Goal: Task Accomplishment & Management: Use online tool/utility

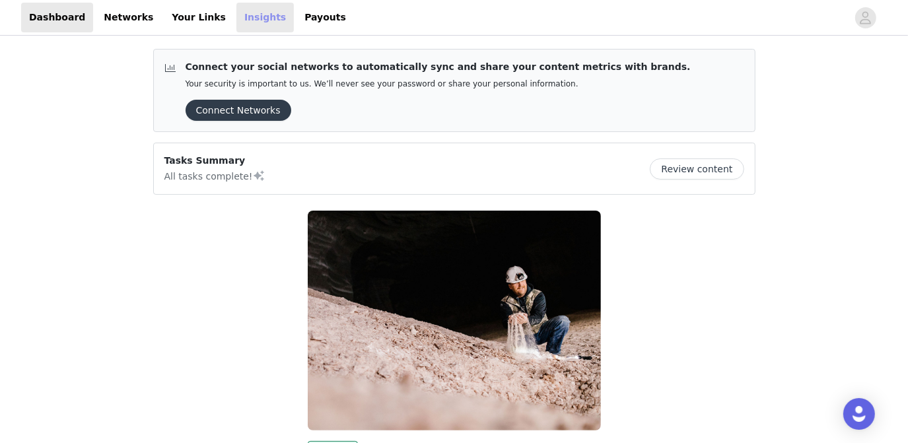
click at [236, 20] on link "Insights" at bounding box center [264, 18] width 57 height 30
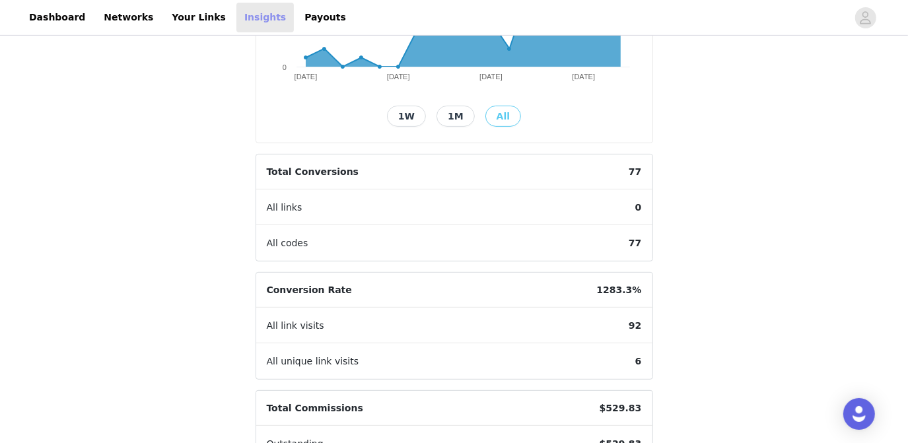
scroll to position [267, 0]
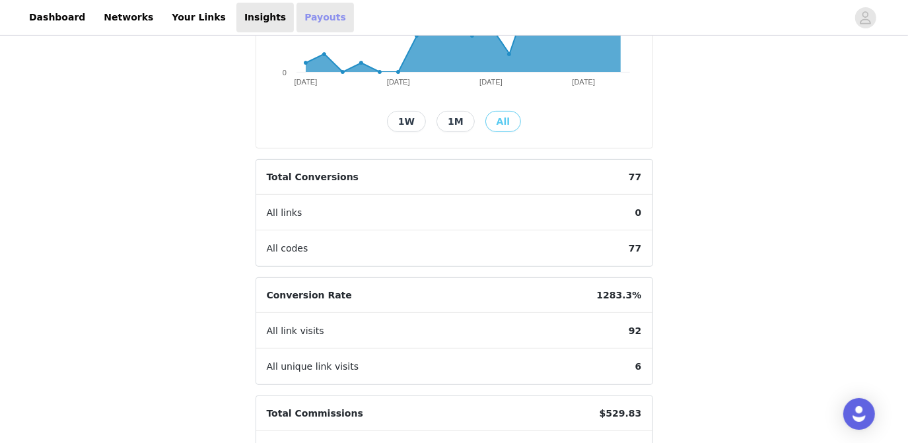
click at [297, 19] on link "Payouts" at bounding box center [325, 18] width 57 height 30
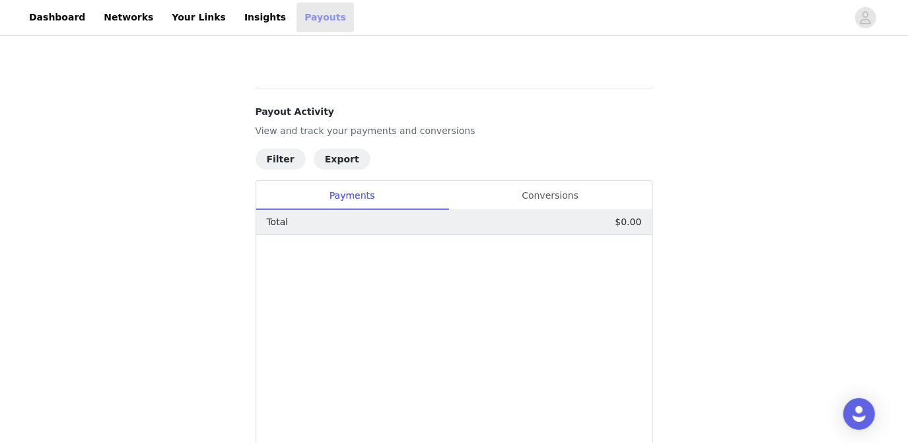
scroll to position [456, 0]
click at [549, 190] on div "Conversions" at bounding box center [550, 196] width 204 height 30
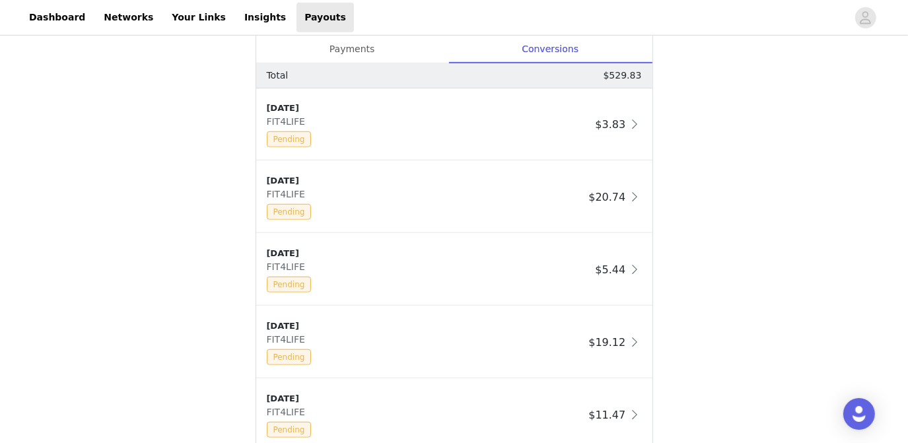
scroll to position [602, 0]
click at [635, 201] on span at bounding box center [635, 197] width 13 height 16
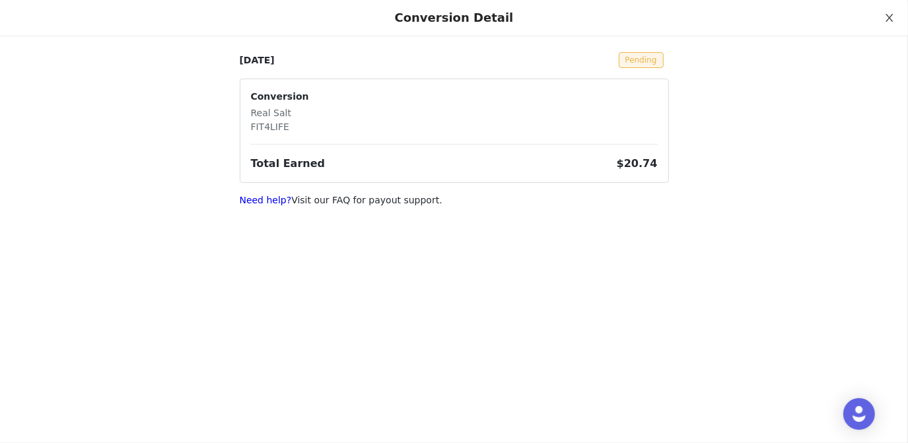
click at [882, 19] on button "Close" at bounding box center [889, 18] width 37 height 37
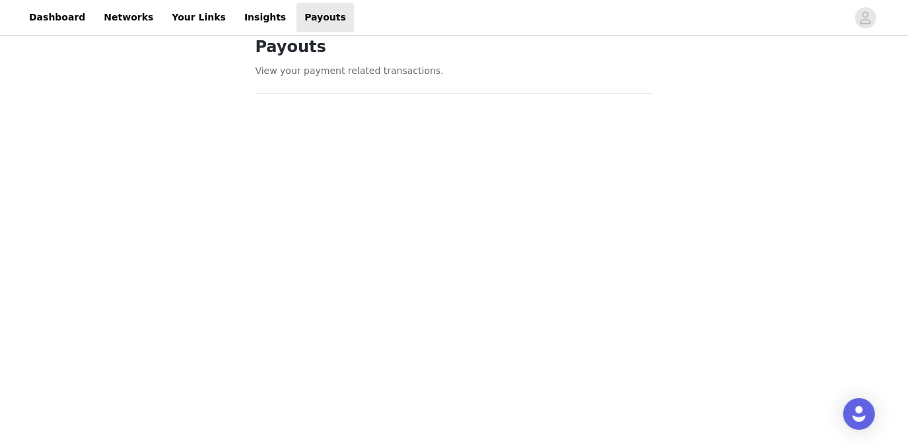
scroll to position [0, 0]
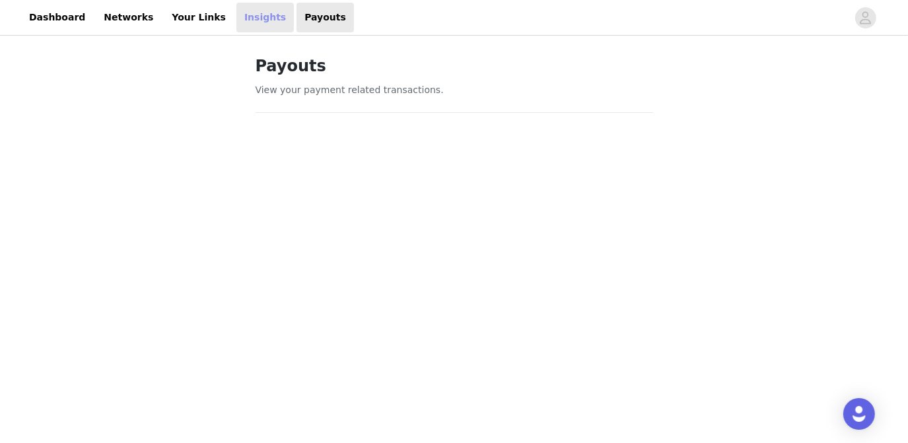
click at [239, 20] on link "Insights" at bounding box center [264, 18] width 57 height 30
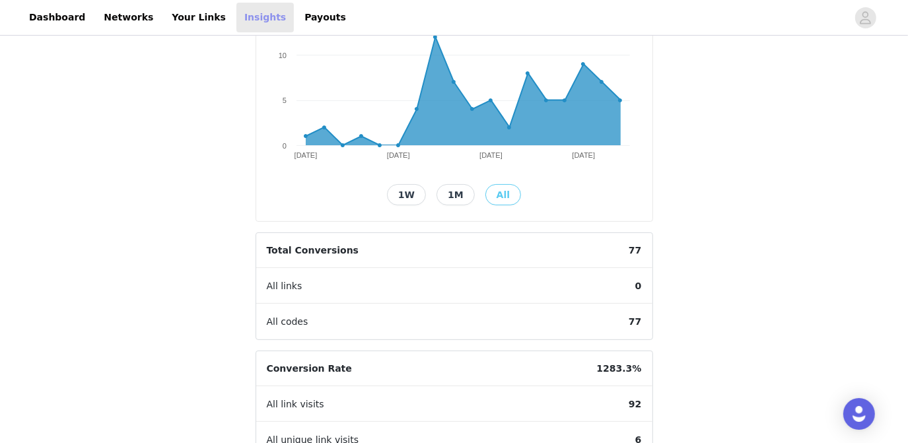
scroll to position [193, 0]
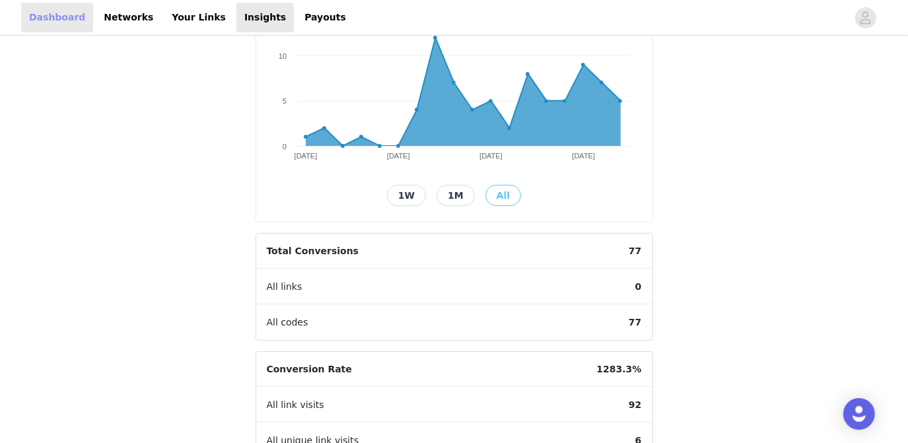
click at [42, 18] on link "Dashboard" at bounding box center [57, 18] width 72 height 30
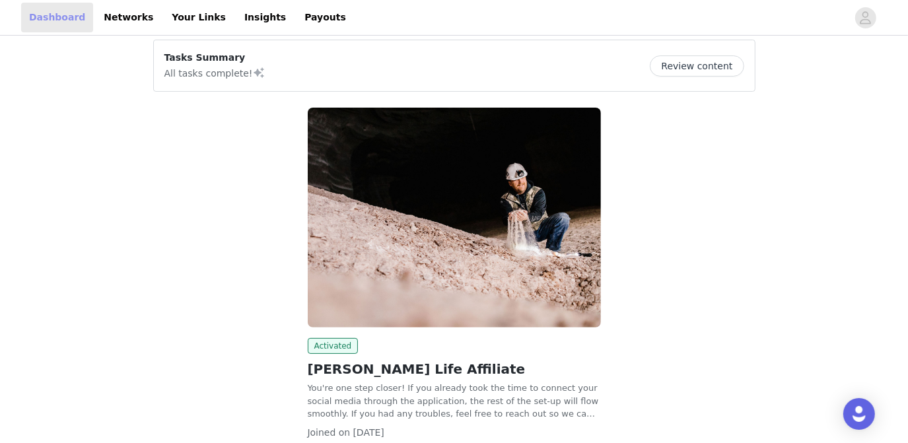
scroll to position [196, 0]
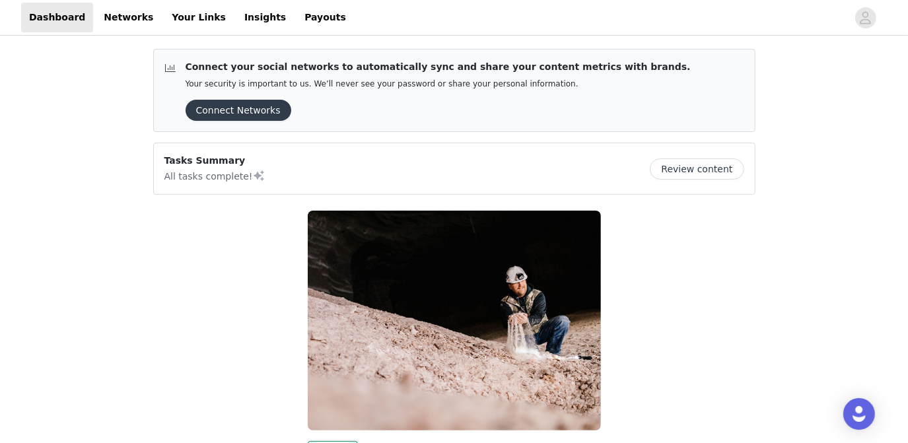
scroll to position [197, 0]
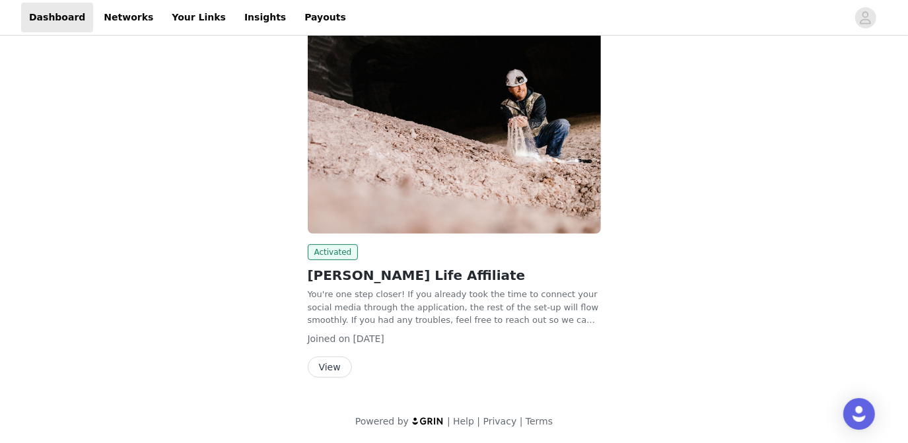
click at [332, 365] on button "View" at bounding box center [330, 367] width 44 height 21
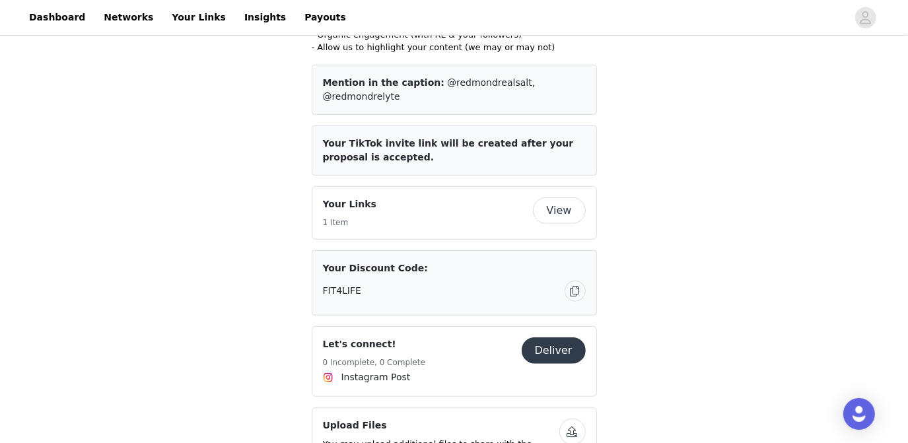
scroll to position [594, 0]
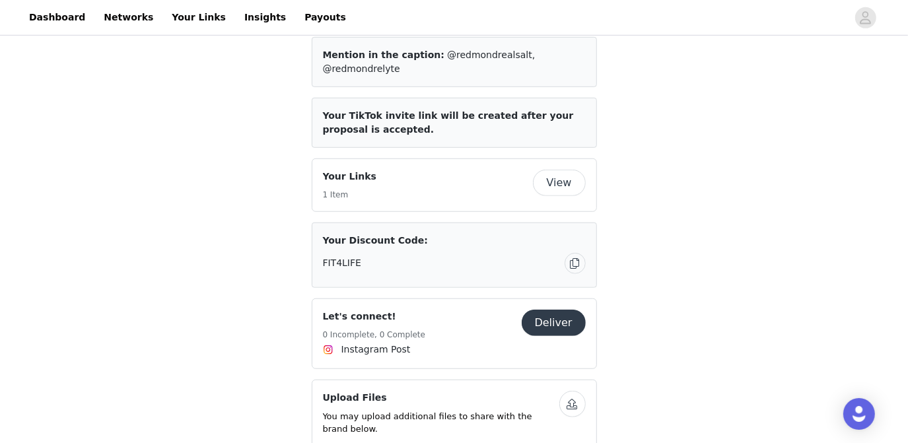
click at [543, 310] on button "Deliver" at bounding box center [554, 323] width 64 height 26
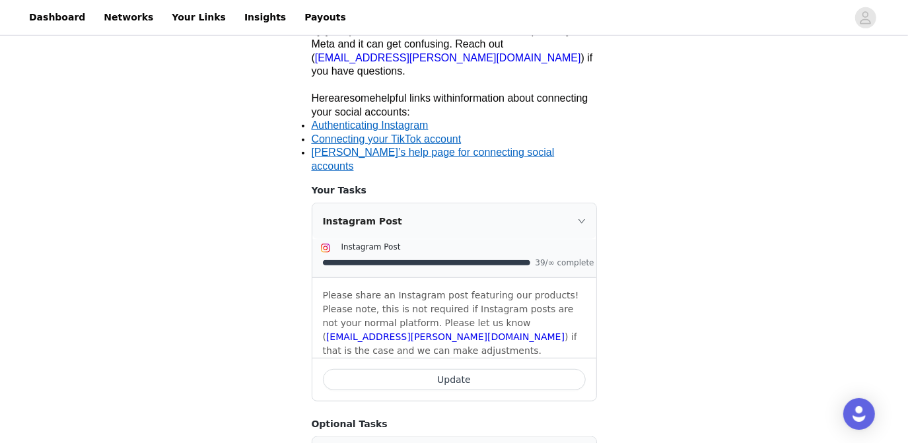
scroll to position [471, 0]
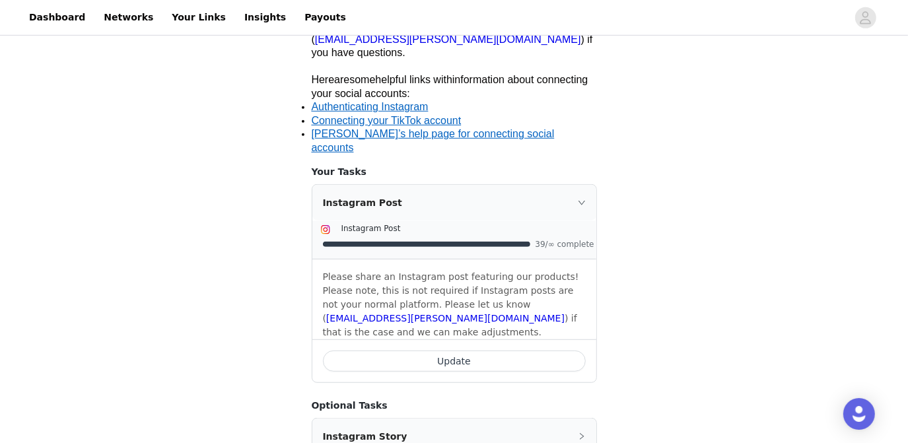
click at [472, 351] on button "Update" at bounding box center [454, 361] width 263 height 21
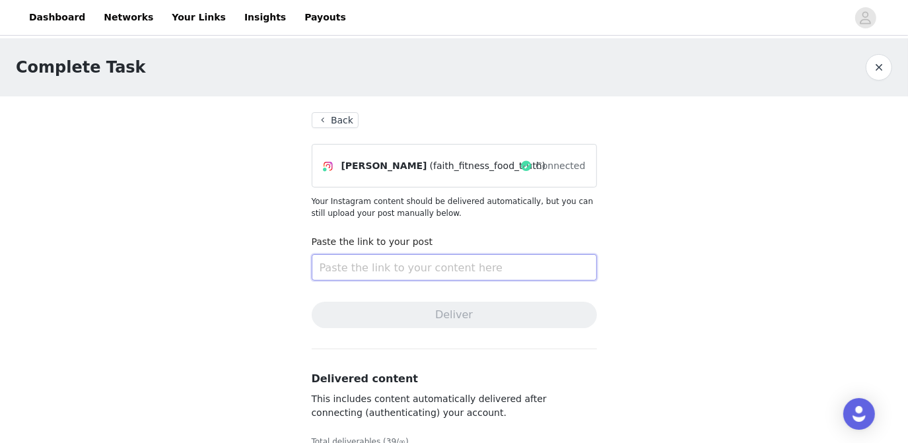
paste input "[URL][DOMAIN_NAME]"
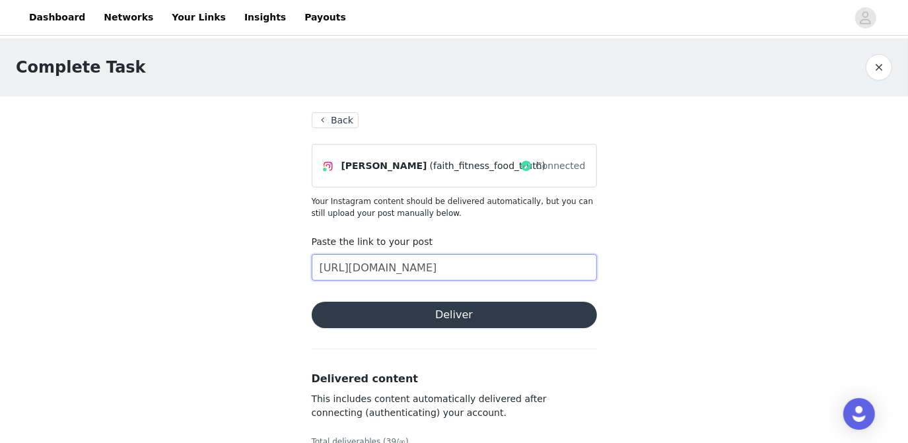
type input "[URL][DOMAIN_NAME]"
click at [461, 316] on button "Deliver" at bounding box center [454, 315] width 285 height 26
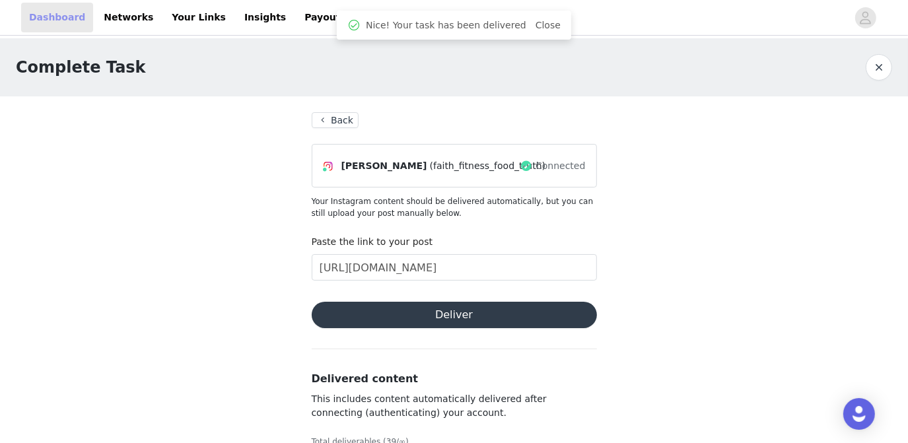
click at [53, 22] on link "Dashboard" at bounding box center [57, 18] width 72 height 30
